Goal: Navigation & Orientation: Understand site structure

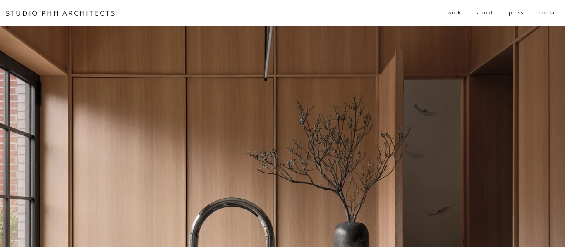
click at [0, 0] on span "residential" at bounding box center [0, 0] width 0 height 0
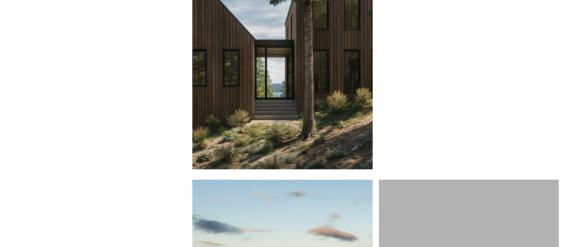
scroll to position [1448, 0]
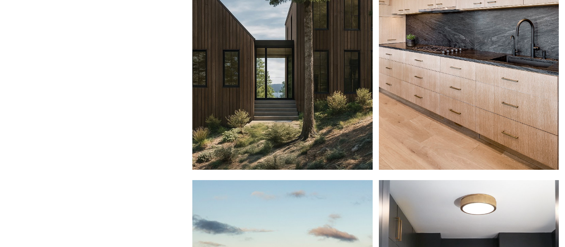
click at [452, 142] on div at bounding box center [469, 42] width 180 height 256
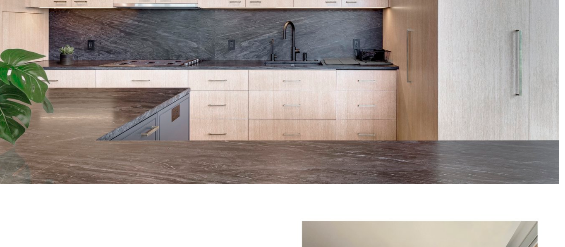
scroll to position [83, 0]
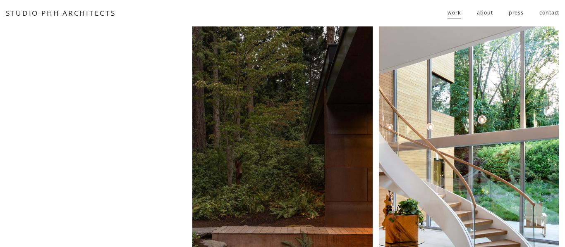
click at [479, 13] on link "about" at bounding box center [485, 13] width 16 height 14
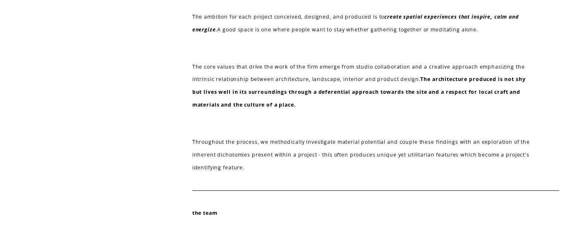
scroll to position [290, 0]
